Goal: Information Seeking & Learning: Compare options

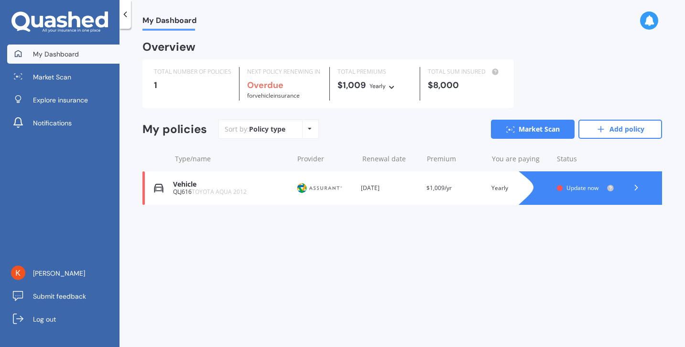
click at [251, 196] on div "Vehicle QLJ616 TOYOTA AQUA 2012 Provider Renewal date 31 Jan 2025 Premium $1,00…" at bounding box center [402, 187] width 520 height 33
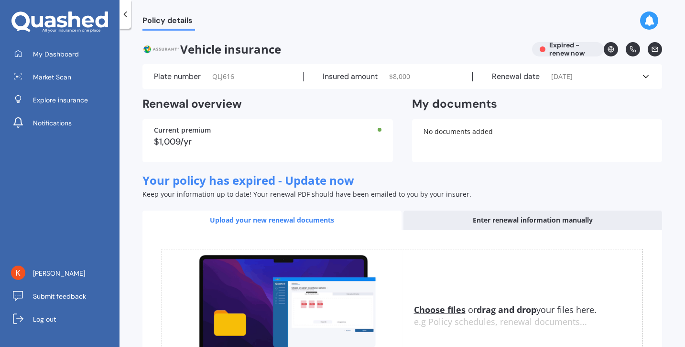
click at [643, 76] on polyline at bounding box center [645, 77] width 5 height 2
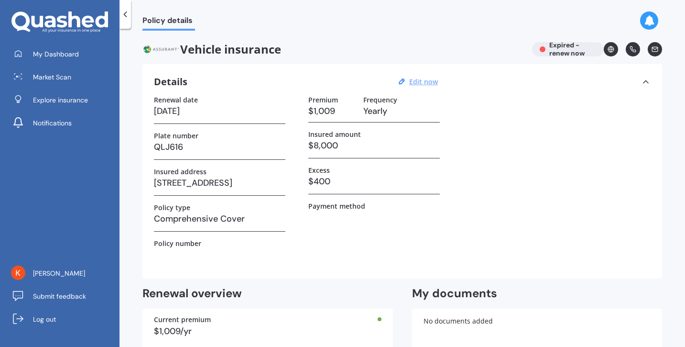
click at [418, 81] on u "Edit now" at bounding box center [423, 81] width 29 height 9
select select "31"
select select "01"
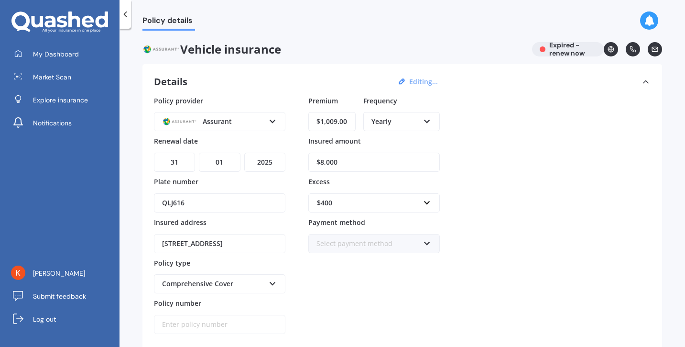
click at [264, 160] on select "YYYY 2027 2026 2025 2024 2023 2022 2021 2020 2019 2018 2017 2016 2015 2014 2013…" at bounding box center [264, 161] width 41 height 19
select select "2026"
click at [244, 152] on select "YYYY 2027 2026 2025 2024 2023 2022 2021 2020 2019 2018 2017 2016 2015 2014 2013…" at bounding box center [264, 161] width 41 height 19
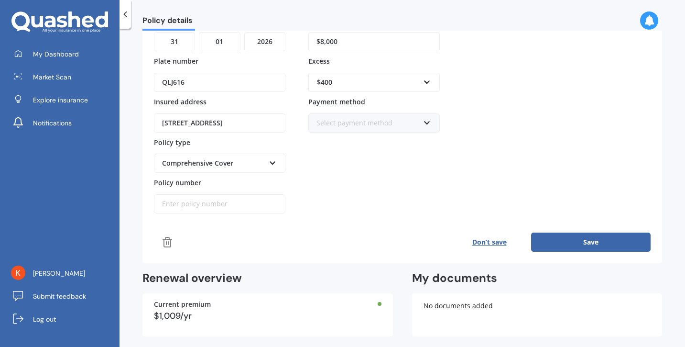
click at [578, 238] on button "Save" at bounding box center [591, 241] width 120 height 19
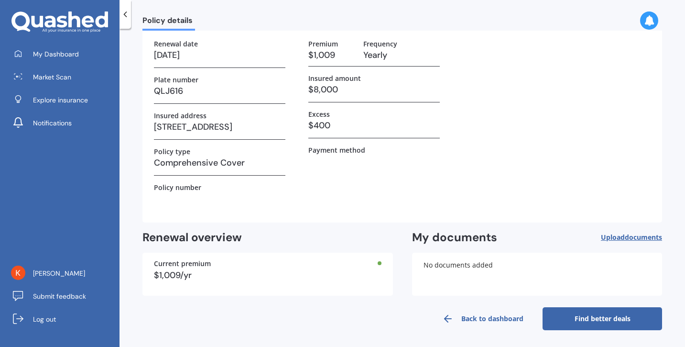
scroll to position [0, 0]
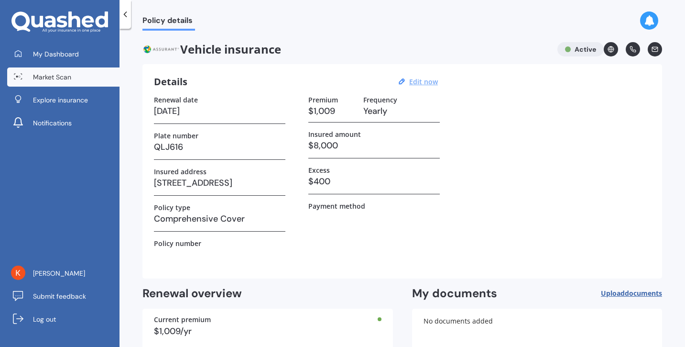
click at [59, 76] on span "Market Scan" at bounding box center [52, 77] width 38 height 10
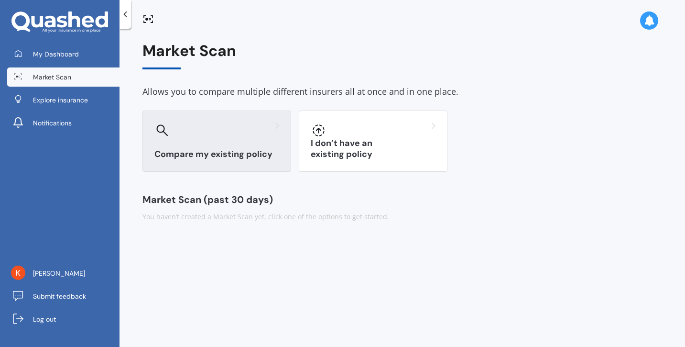
click at [239, 141] on div "Compare my existing policy" at bounding box center [216, 140] width 149 height 61
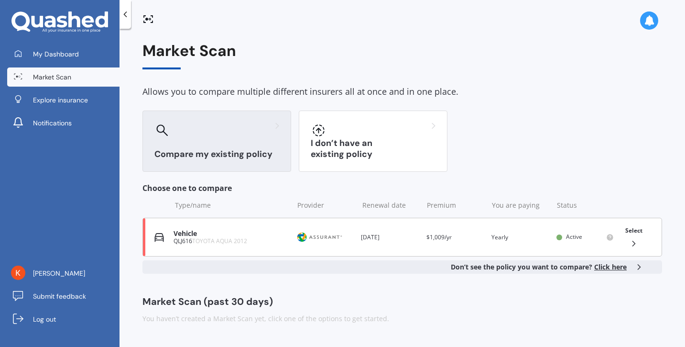
click at [226, 225] on div "Vehicle QLJ616 TOYOTA AQUA 2012 Provider Renewal date 31 Jan 2026 Premium $1,00…" at bounding box center [402, 237] width 520 height 39
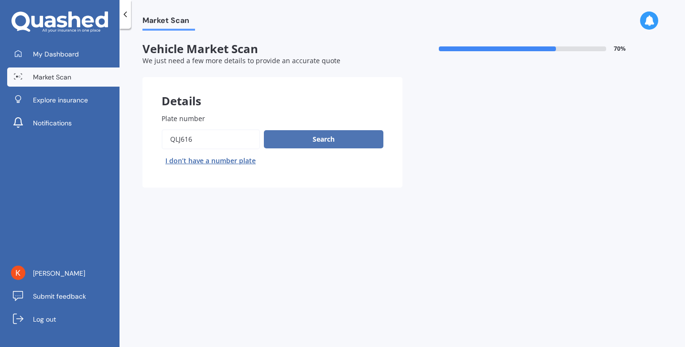
click at [344, 135] on button "Search" at bounding box center [324, 139] width 120 height 18
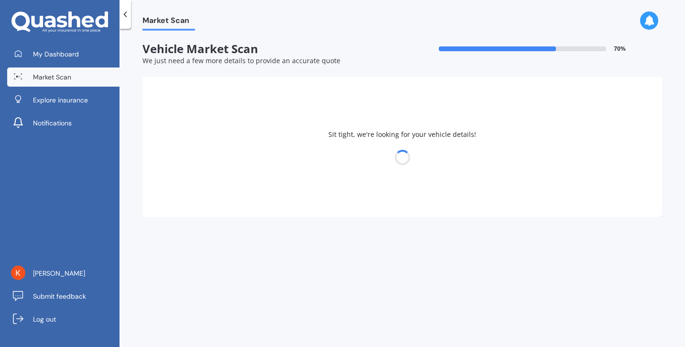
select select "TOYOTA"
select select "AQUA"
select select "23"
select select "03"
select select "1996"
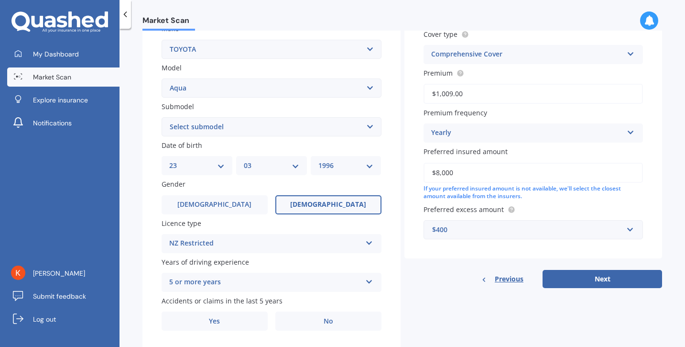
scroll to position [218, 0]
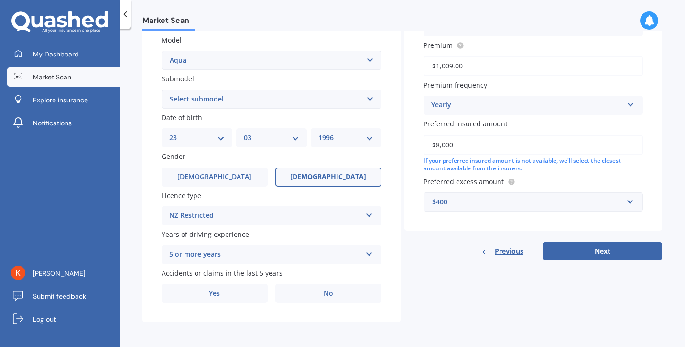
click at [594, 254] on button "Next" at bounding box center [603, 251] width 120 height 18
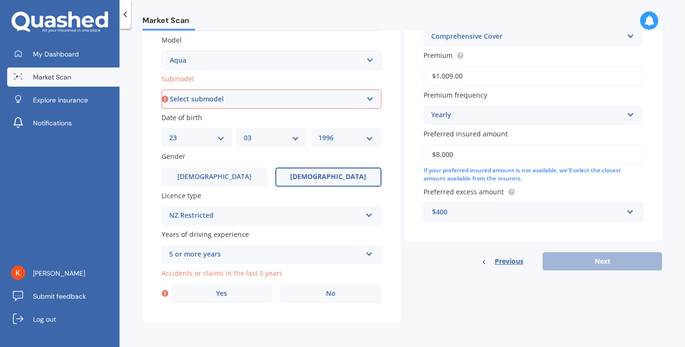
click at [347, 100] on select "Select submodel (All Other) Hatchback Hybrid" at bounding box center [272, 98] width 220 height 19
select select "HYBRID"
click at [162, 89] on select "Select submodel (All Other) Hatchback Hybrid" at bounding box center [272, 98] width 220 height 19
click at [615, 258] on div "Previous Next" at bounding box center [533, 261] width 258 height 18
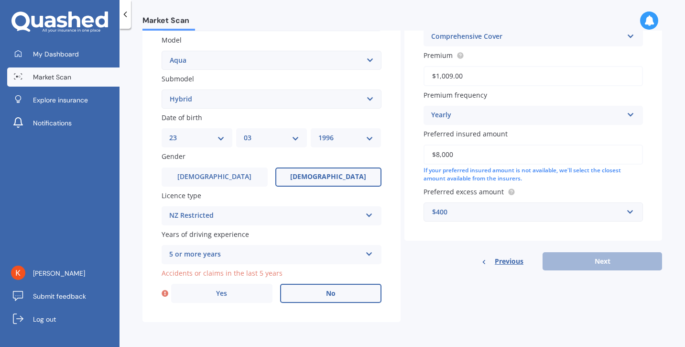
click at [340, 293] on label "No" at bounding box center [330, 292] width 101 height 19
click at [0, 0] on input "No" at bounding box center [0, 0] width 0 height 0
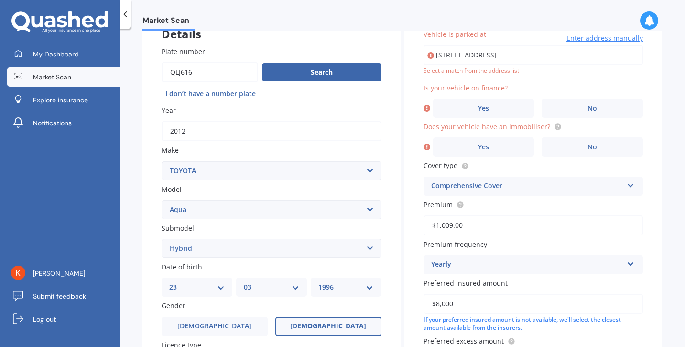
scroll to position [65, 0]
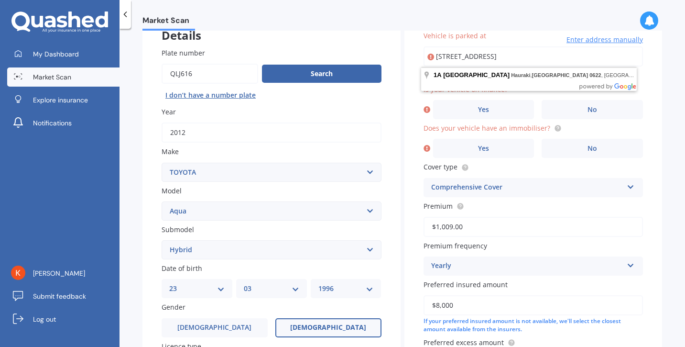
type input "1A Riviera Place, Hauraki, Auckland 0622"
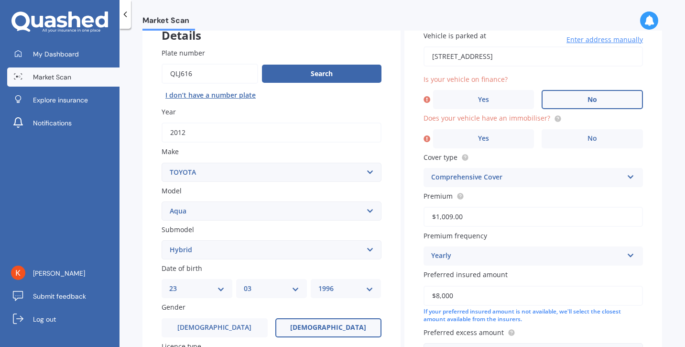
click at [588, 103] on span "No" at bounding box center [593, 100] width 10 height 8
click at [0, 0] on input "No" at bounding box center [0, 0] width 0 height 0
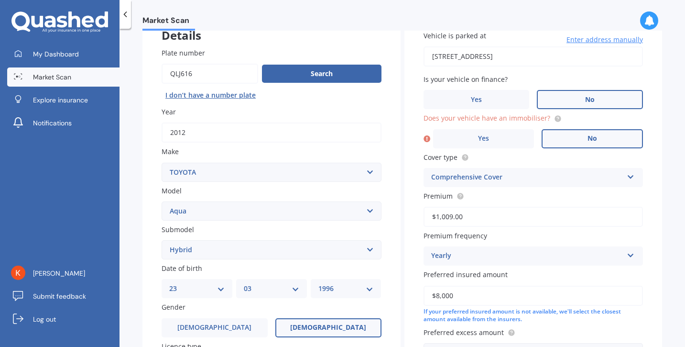
click at [588, 142] on span "No" at bounding box center [593, 138] width 10 height 8
click at [0, 0] on input "No" at bounding box center [0, 0] width 0 height 0
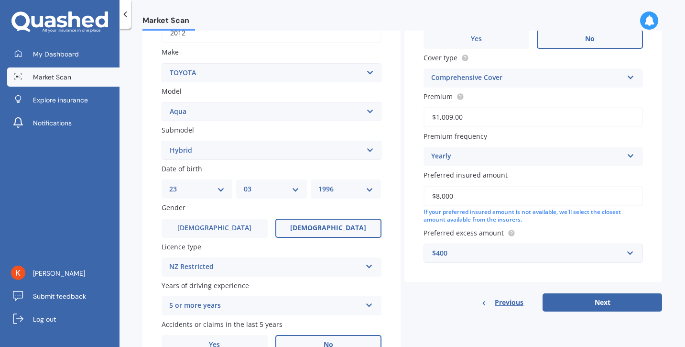
scroll to position [167, 0]
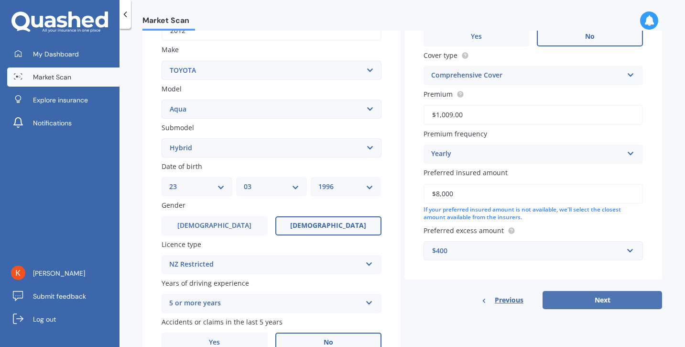
click at [600, 294] on button "Next" at bounding box center [603, 300] width 120 height 18
select select "23"
select select "03"
select select "1996"
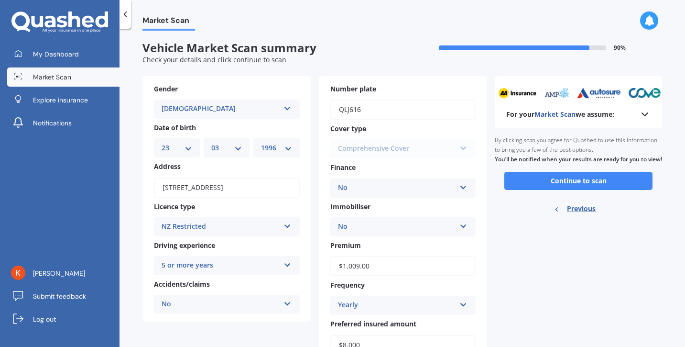
scroll to position [0, 0]
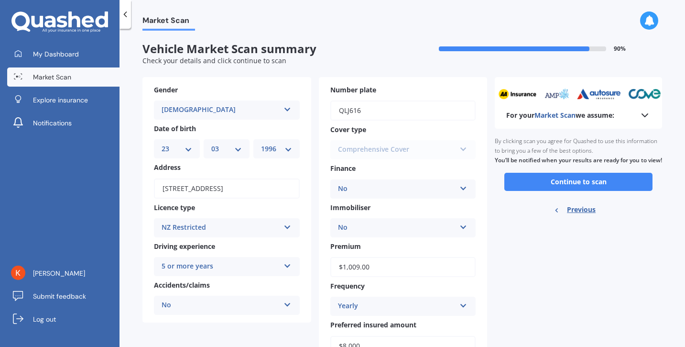
click at [588, 191] on button "Continue to scan" at bounding box center [578, 182] width 148 height 18
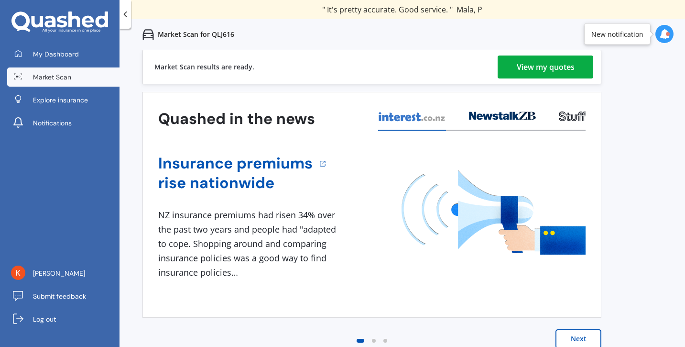
click at [531, 64] on div "View my quotes" at bounding box center [546, 66] width 58 height 23
